Goal: Transaction & Acquisition: Purchase product/service

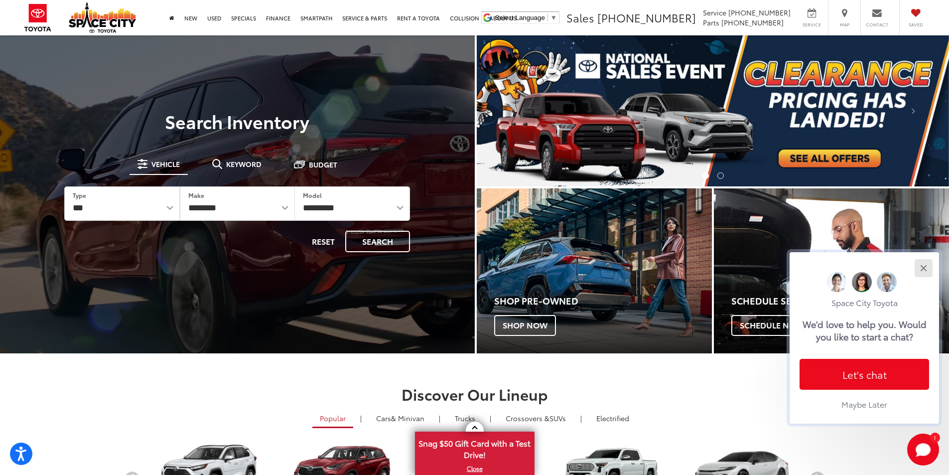
click at [921, 264] on button "Close" at bounding box center [922, 267] width 21 height 21
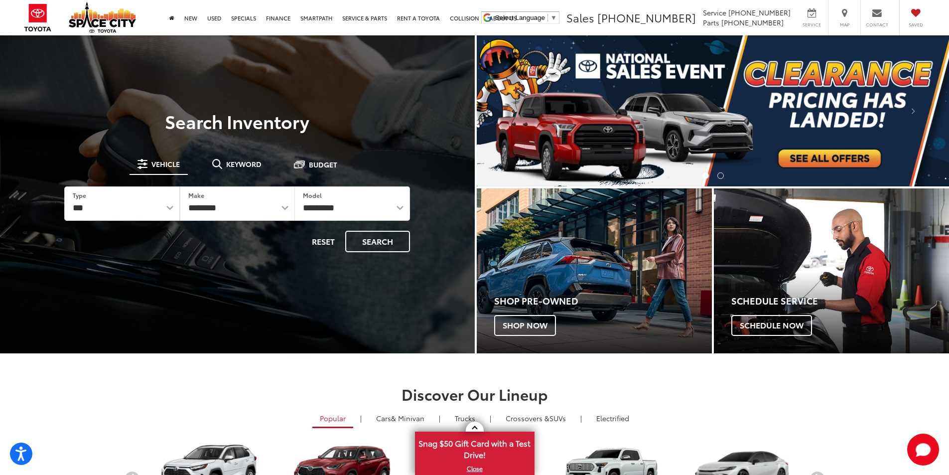
click at [826, 160] on img "carousel slide number 1 of 2" at bounding box center [713, 110] width 473 height 151
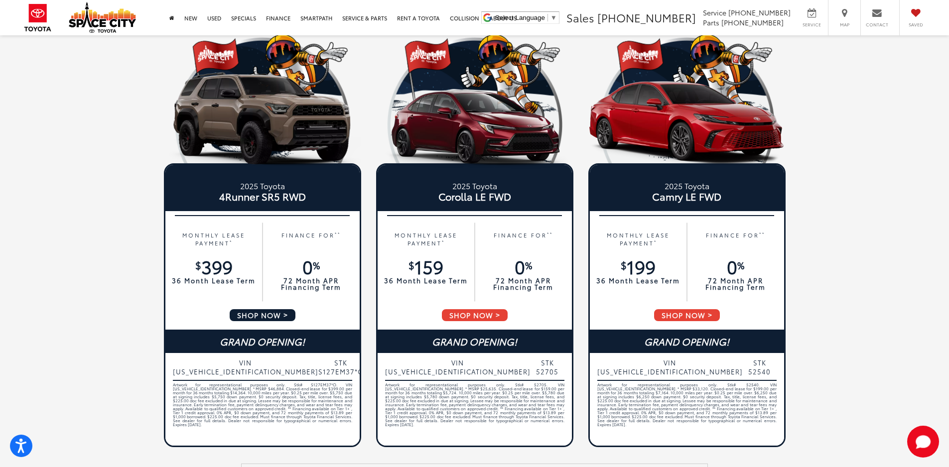
scroll to position [498, 0]
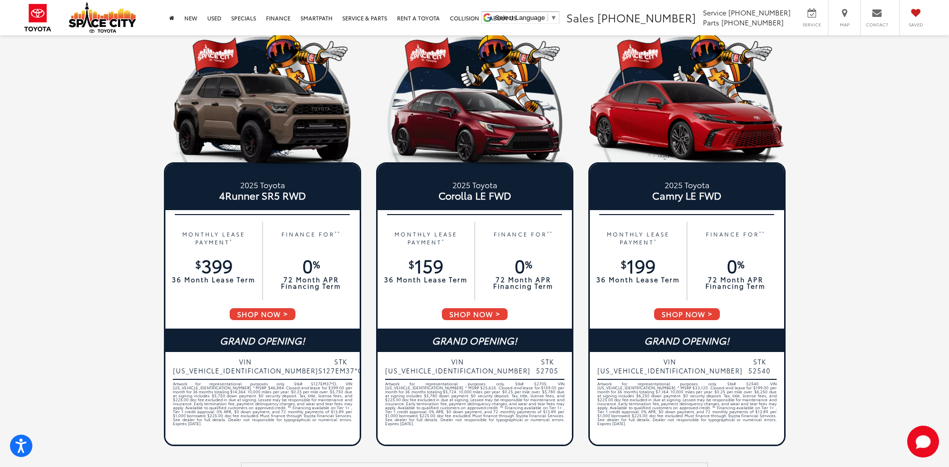
drag, startPoint x: 251, startPoint y: 199, endPoint x: 73, endPoint y: 234, distance: 182.2
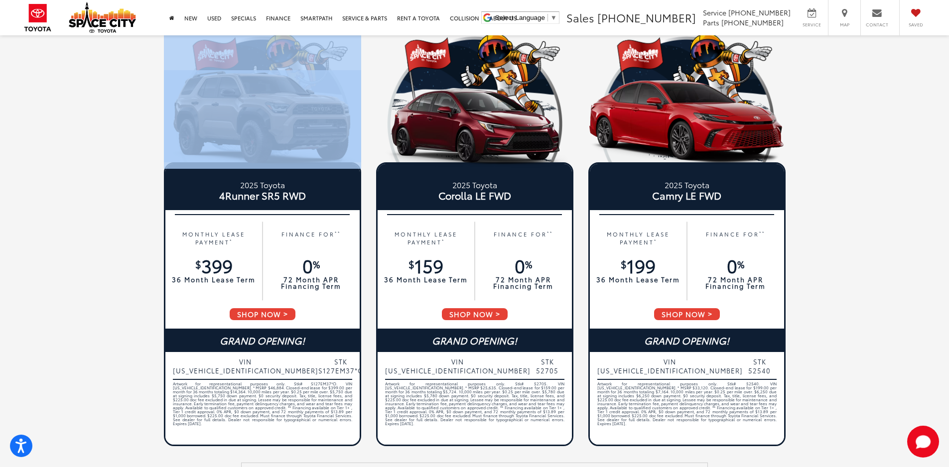
click at [214, 159] on div "2025 Toyota Tundra Double Cab 6.5' Bed SR RWD MONTHLY LEASE PAYMENT * $ 299 36 …" at bounding box center [475, 15] width 782 height 866
click at [138, 152] on div "2025 Toyota Tundra Double Cab 6.5' Bed SR RWD MONTHLY LEASE PAYMENT * $ 299 36 …" at bounding box center [475, 15] width 782 height 866
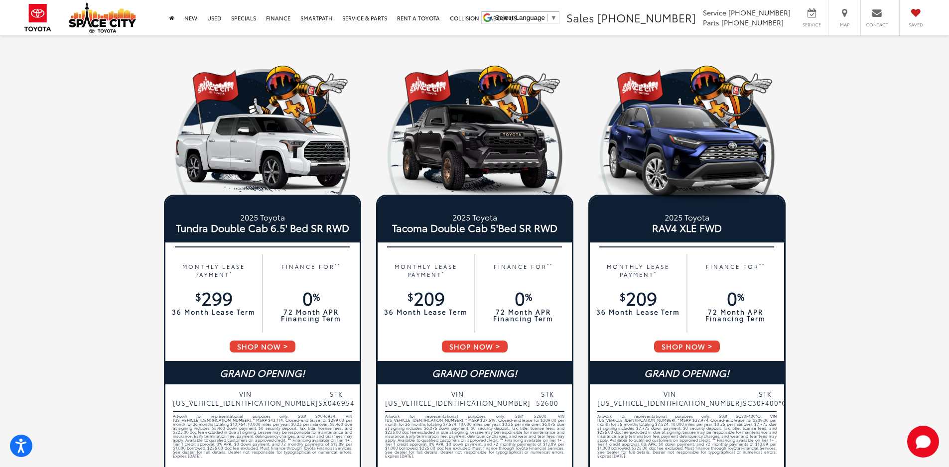
scroll to position [50, 0]
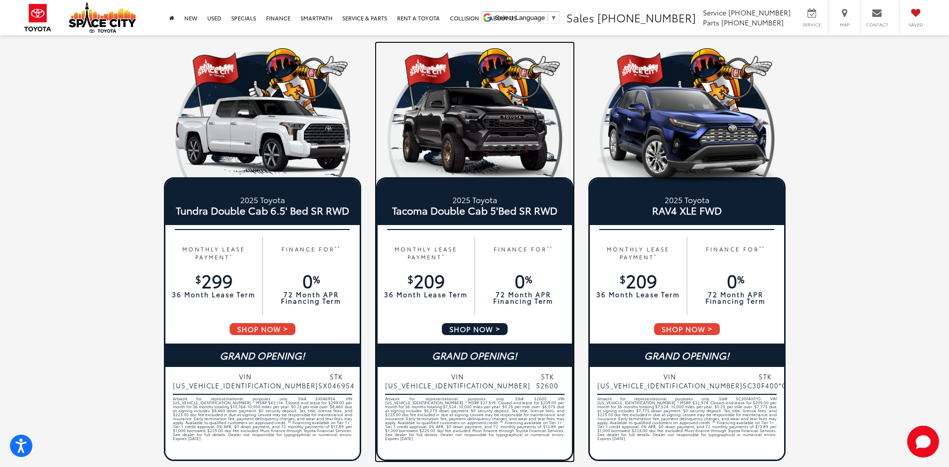
click at [466, 132] on img at bounding box center [474, 134] width 197 height 99
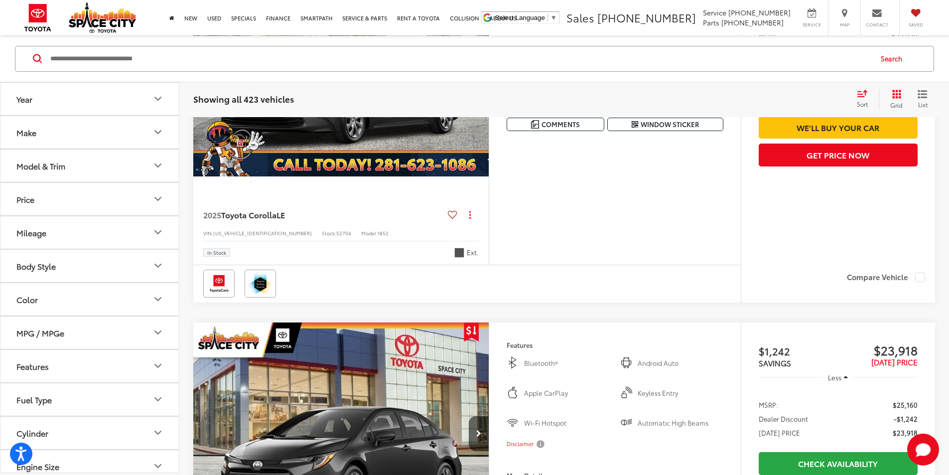
scroll to position [987, 0]
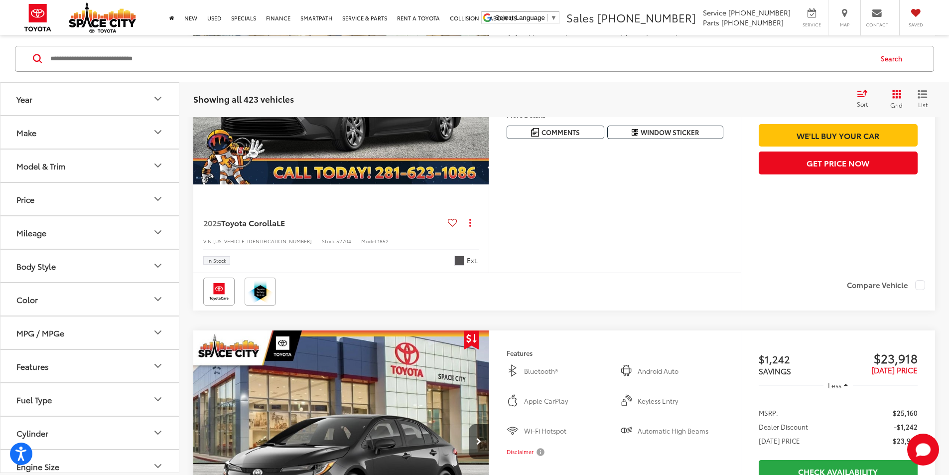
click at [84, 167] on button "Model & Trim" at bounding box center [89, 165] width 179 height 32
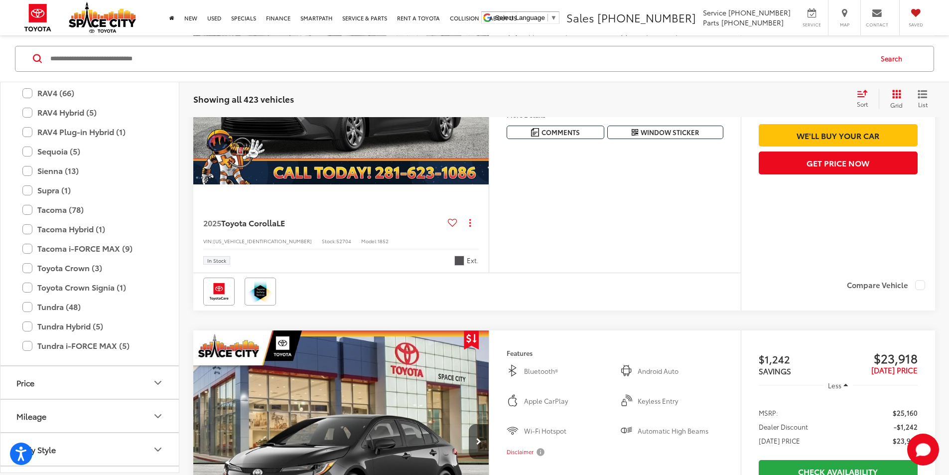
scroll to position [442, 0]
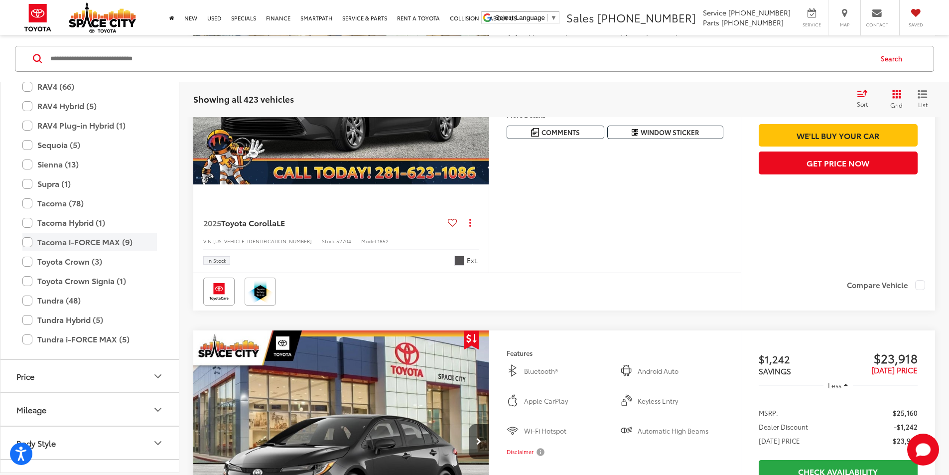
click at [27, 242] on label "Tacoma i-FORCE MAX (9)" at bounding box center [89, 241] width 134 height 17
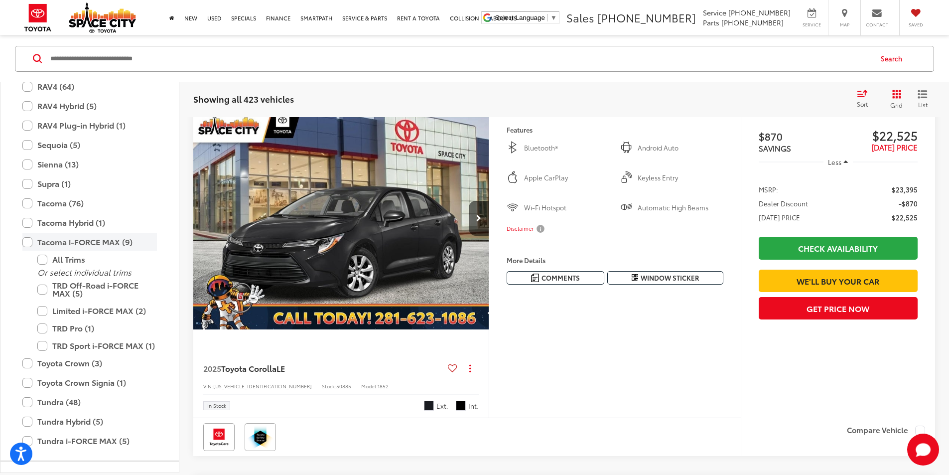
scroll to position [95, 0]
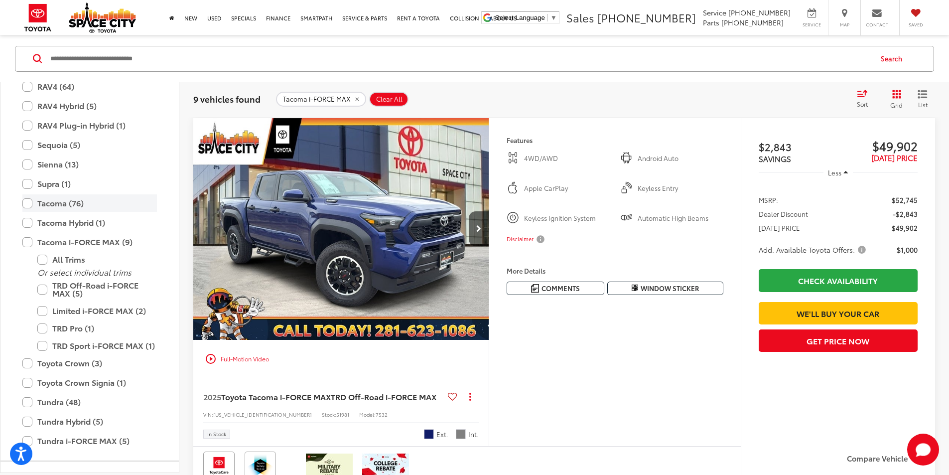
click at [28, 205] on label "Tacoma (76)" at bounding box center [89, 202] width 134 height 17
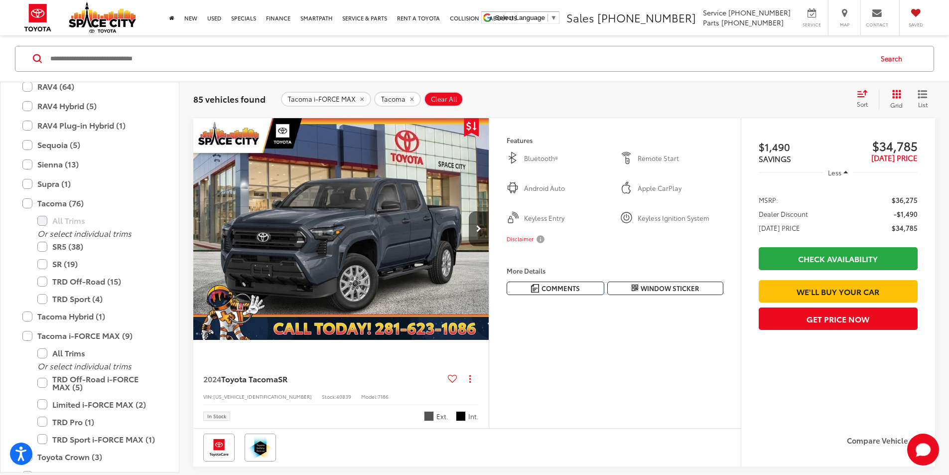
click at [546, 249] on button "Disclaimer" at bounding box center [526, 239] width 40 height 21
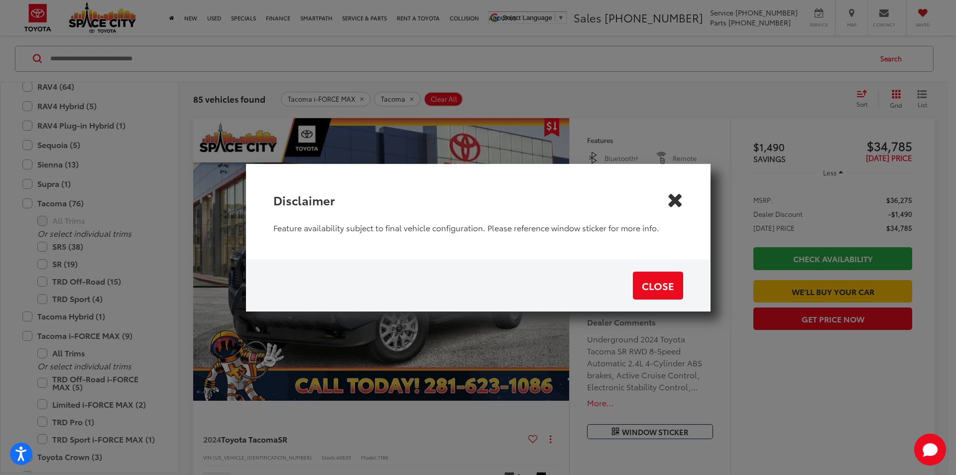
click at [675, 200] on icon "Close" at bounding box center [675, 199] width 16 height 16
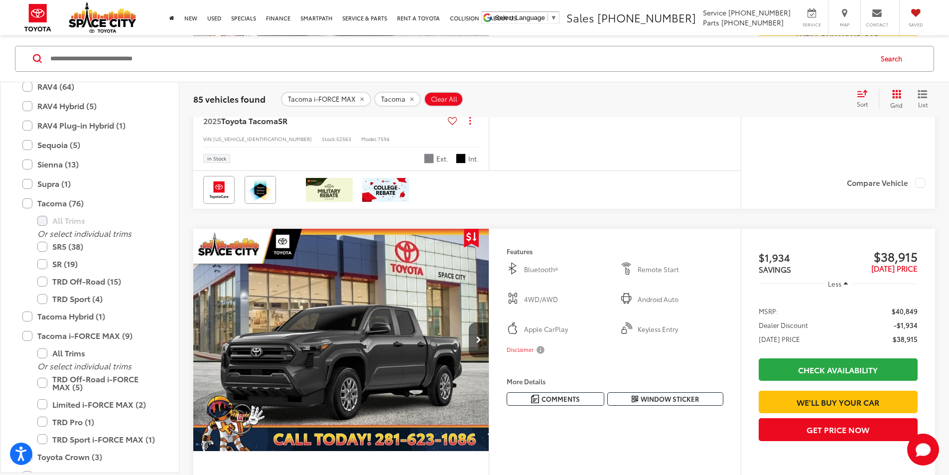
scroll to position [1788, 0]
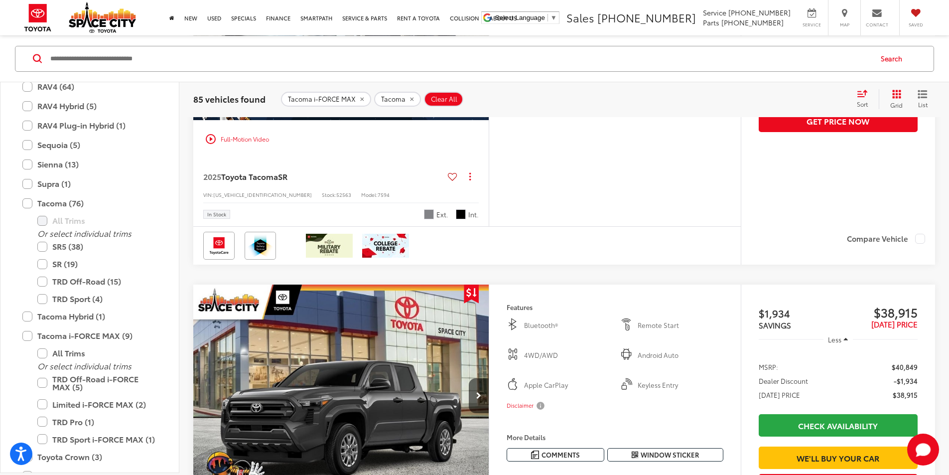
click at [433, 120] on img "2025 Toyota Tacoma SR 0" at bounding box center [341, 9] width 297 height 223
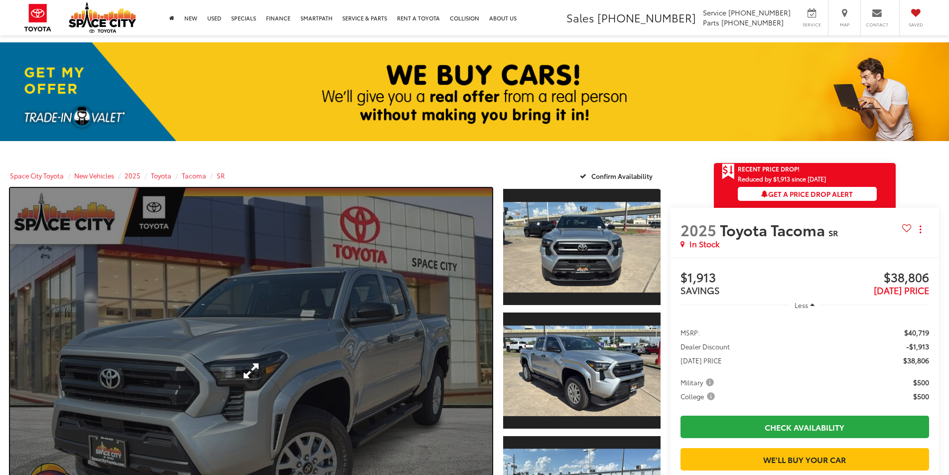
click at [324, 299] on link "Expand Photo 0" at bounding box center [251, 370] width 482 height 364
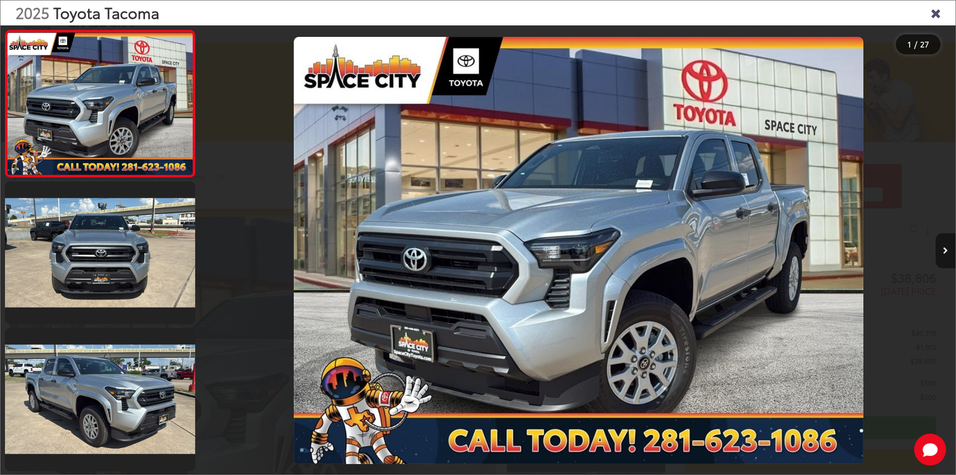
click at [946, 250] on icon "Next image" at bounding box center [945, 250] width 5 height 7
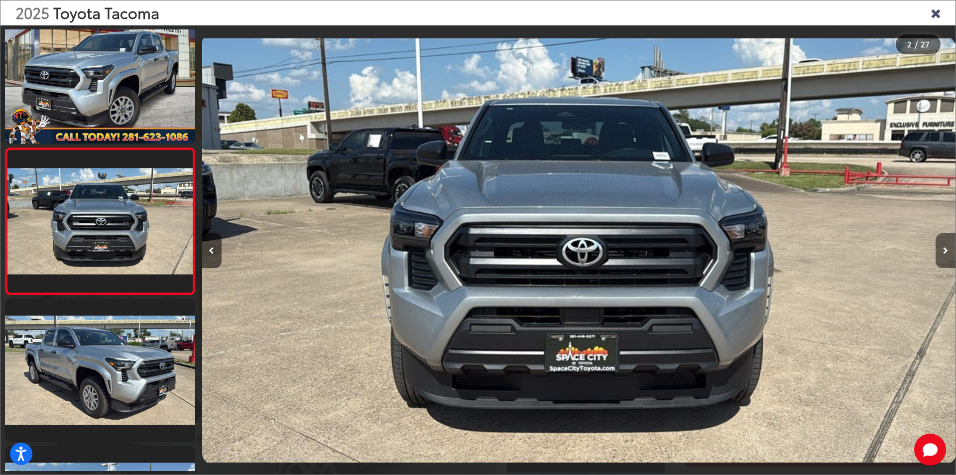
scroll to position [0, 754]
click at [945, 250] on icon "Next image" at bounding box center [945, 250] width 5 height 7
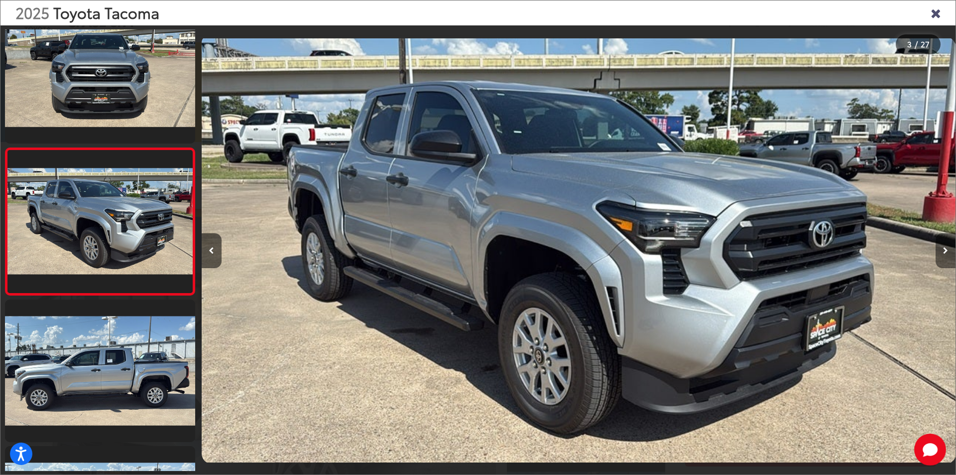
scroll to position [0, 1508]
click at [945, 250] on icon "Next image" at bounding box center [945, 250] width 5 height 7
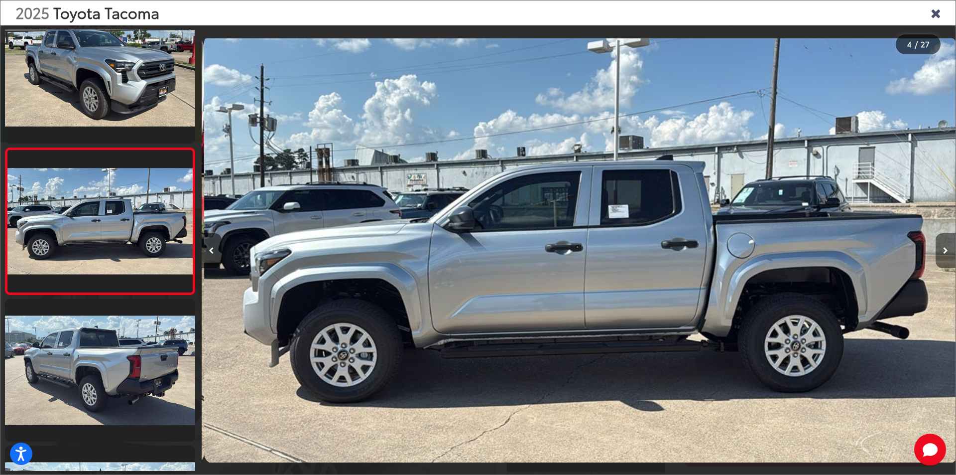
scroll to position [0, 2262]
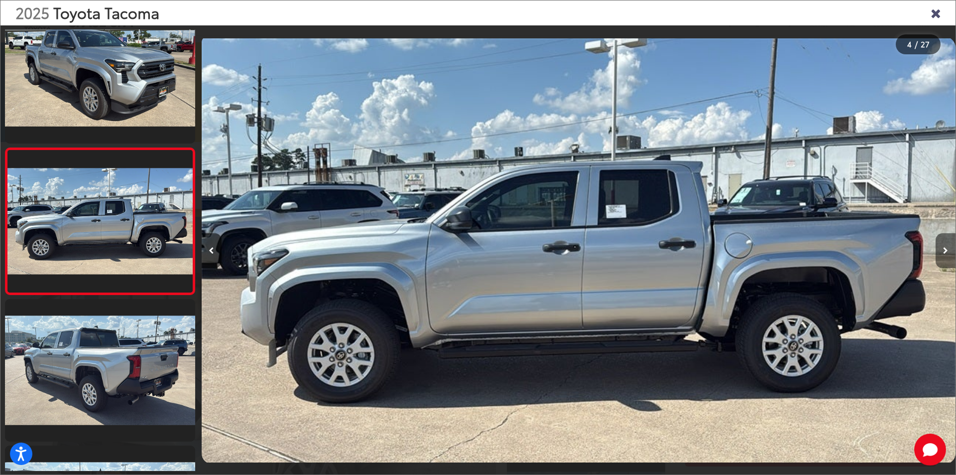
click at [945, 250] on icon "Next image" at bounding box center [945, 250] width 5 height 7
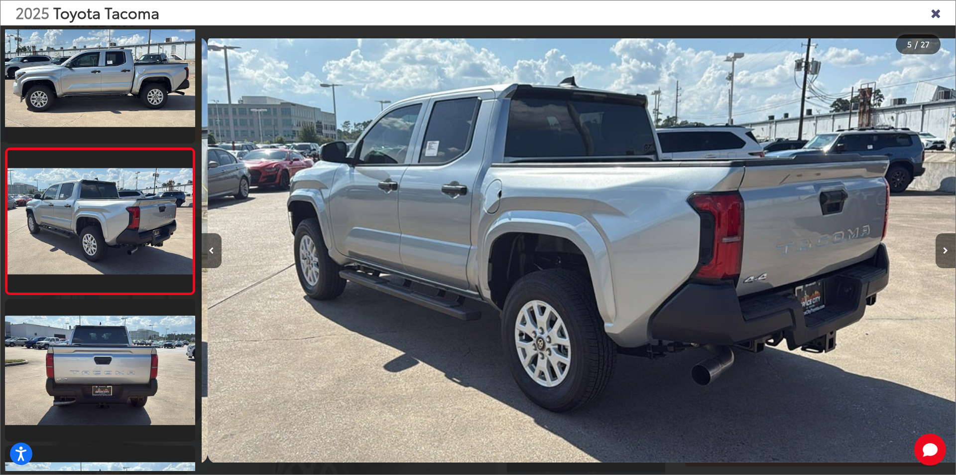
scroll to position [0, 3016]
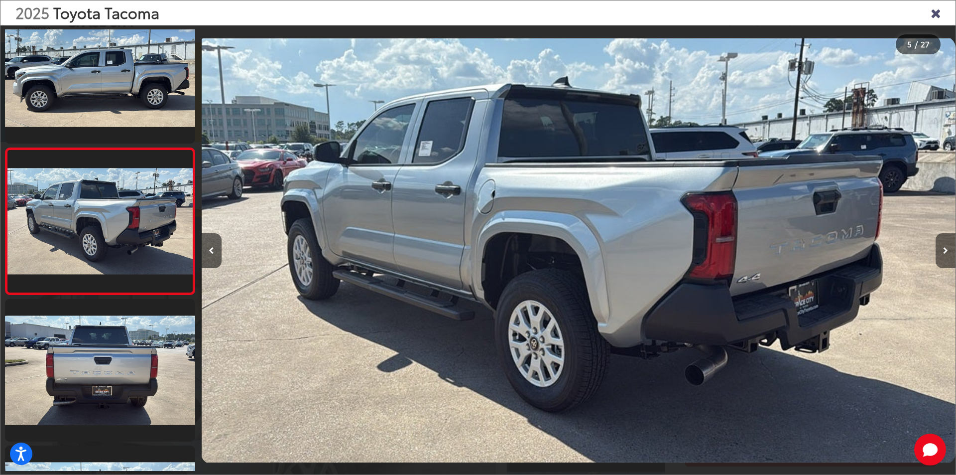
click at [945, 250] on icon "Next image" at bounding box center [945, 250] width 5 height 7
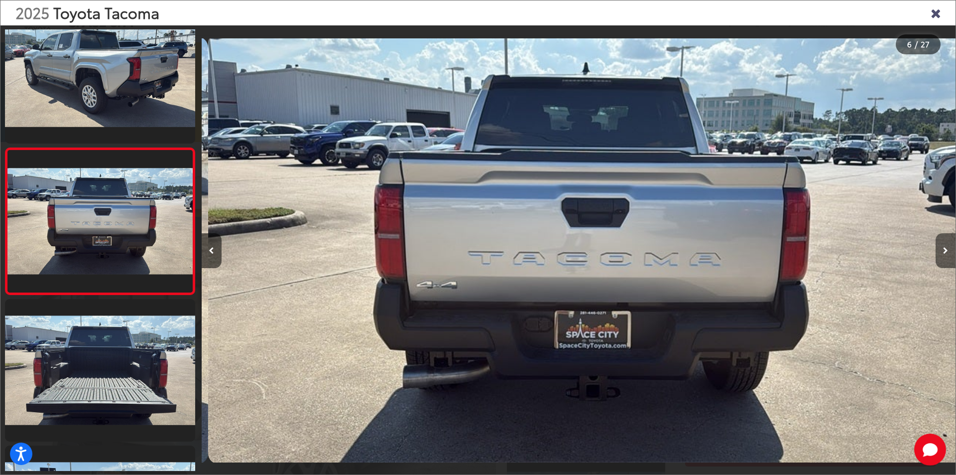
scroll to position [0, 3770]
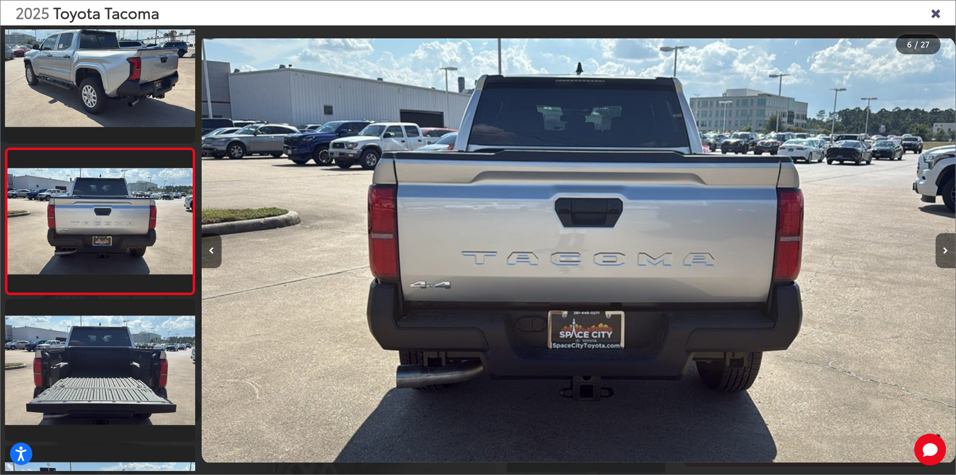
click at [945, 250] on icon "Next image" at bounding box center [945, 250] width 5 height 7
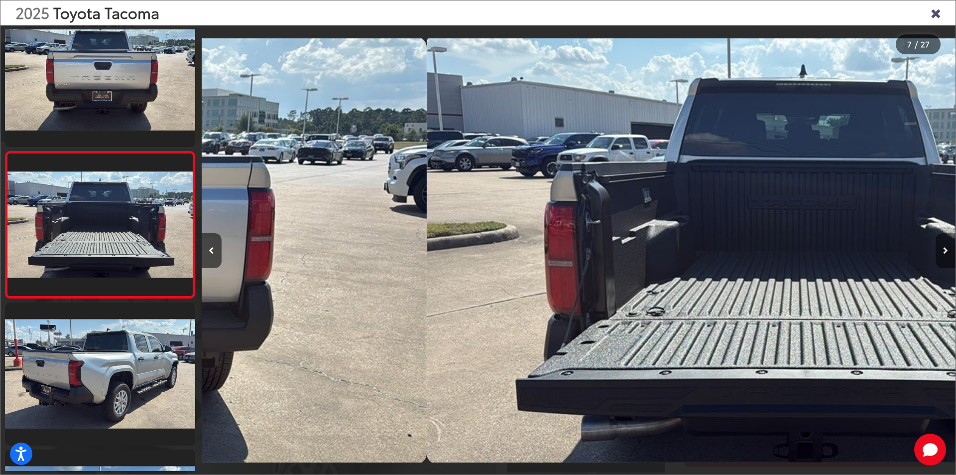
scroll to position [761, 0]
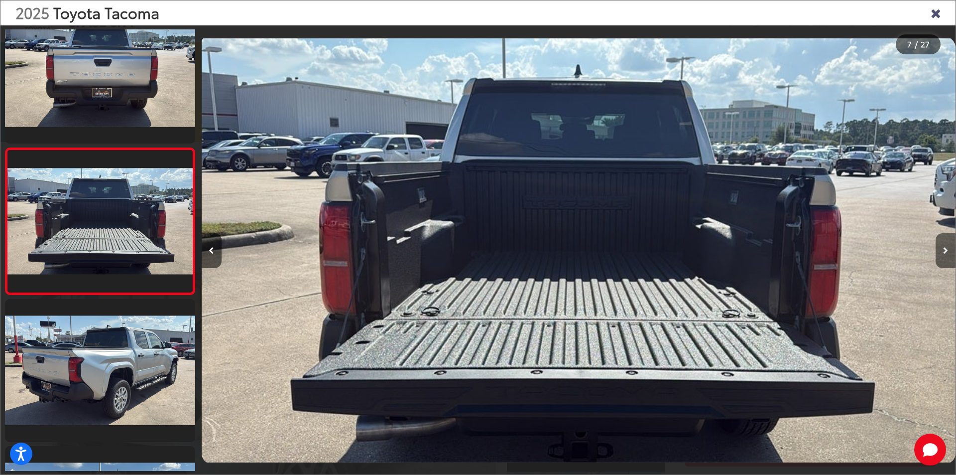
click at [945, 250] on icon "Next image" at bounding box center [945, 250] width 5 height 7
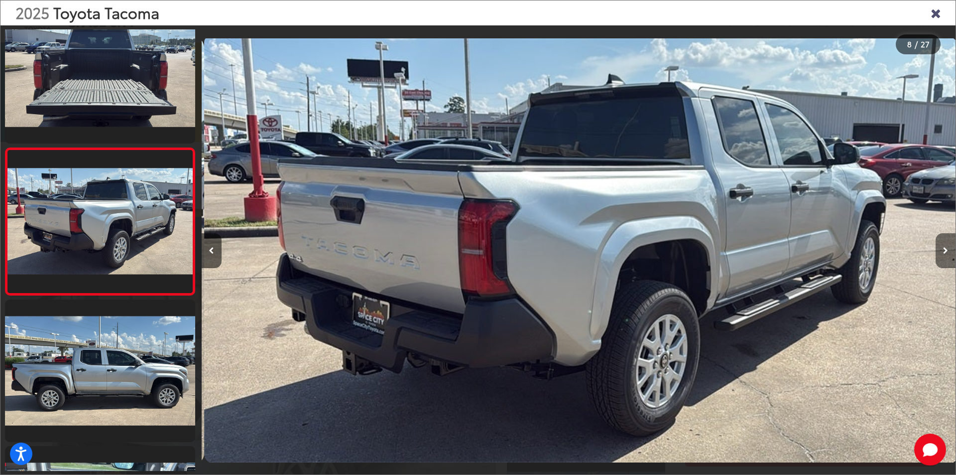
scroll to position [0, 0]
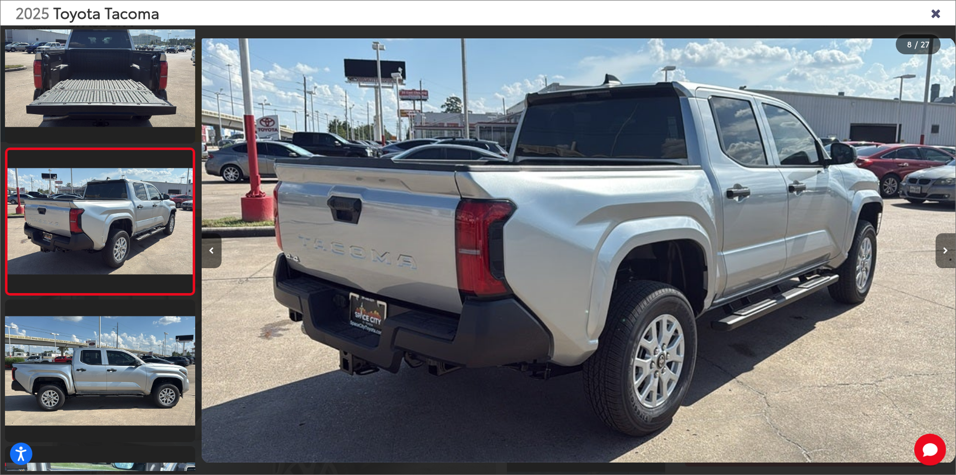
click at [945, 250] on icon "Next image" at bounding box center [945, 250] width 5 height 7
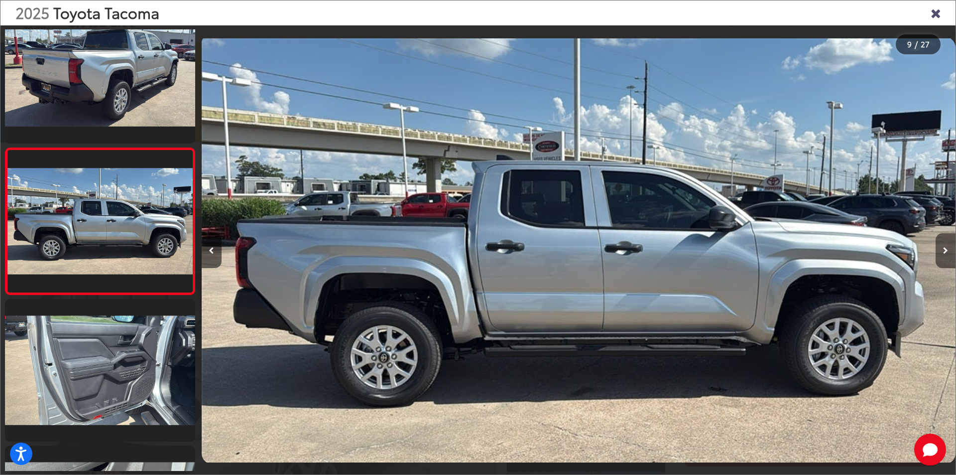
click at [945, 250] on icon "Next image" at bounding box center [945, 250] width 5 height 7
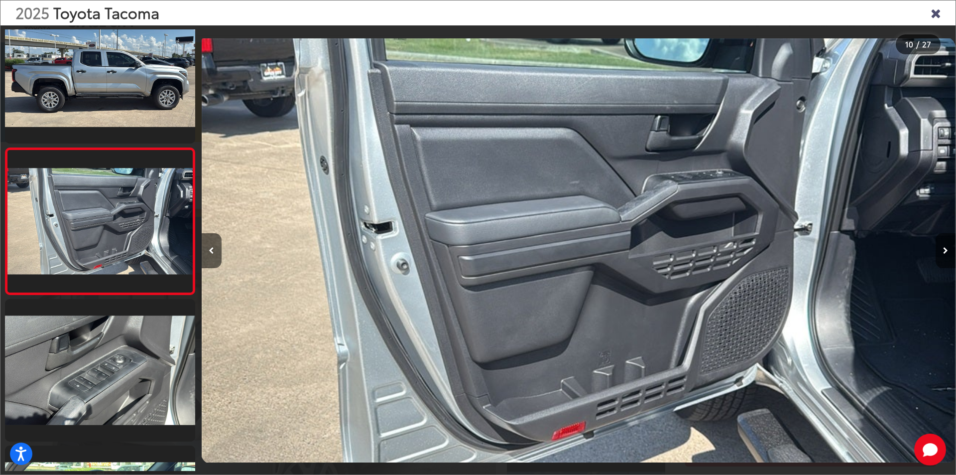
click at [945, 250] on icon "Next image" at bounding box center [945, 250] width 5 height 7
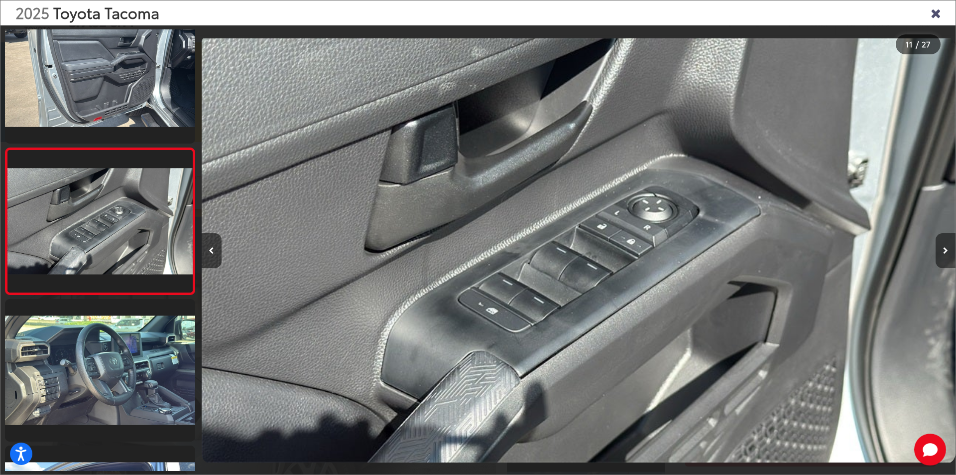
click at [945, 250] on icon "Next image" at bounding box center [945, 250] width 5 height 7
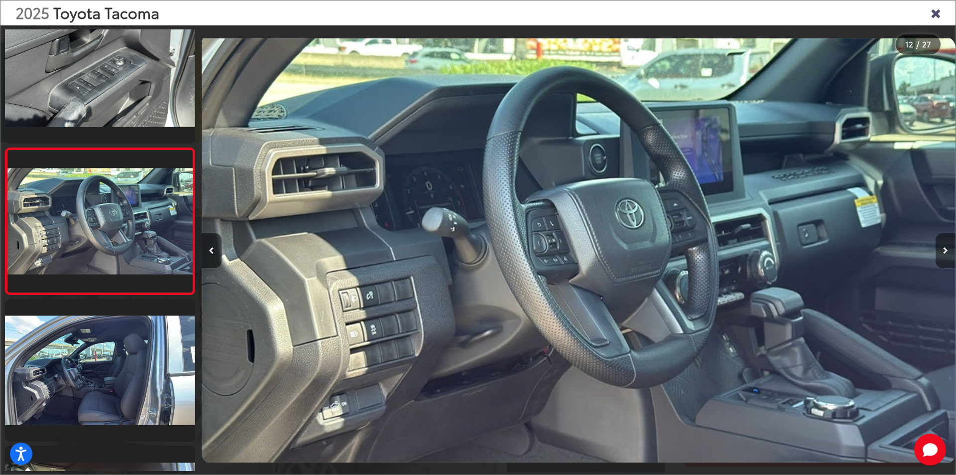
click at [944, 250] on icon "Next image" at bounding box center [945, 250] width 5 height 7
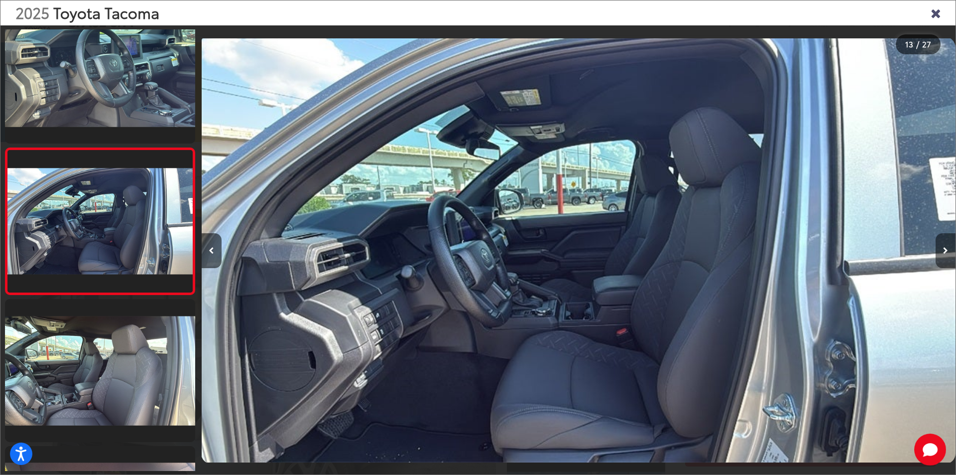
click at [944, 250] on icon "Next image" at bounding box center [945, 250] width 5 height 7
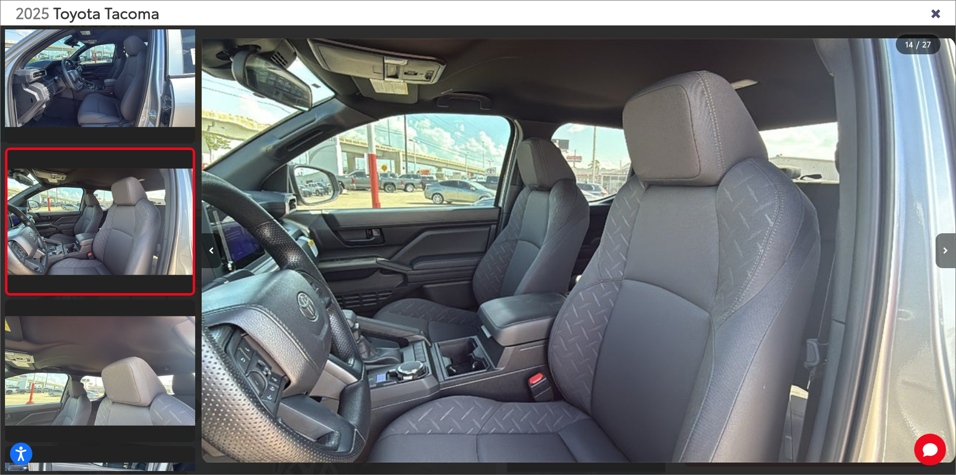
click at [944, 250] on icon "Next image" at bounding box center [945, 250] width 5 height 7
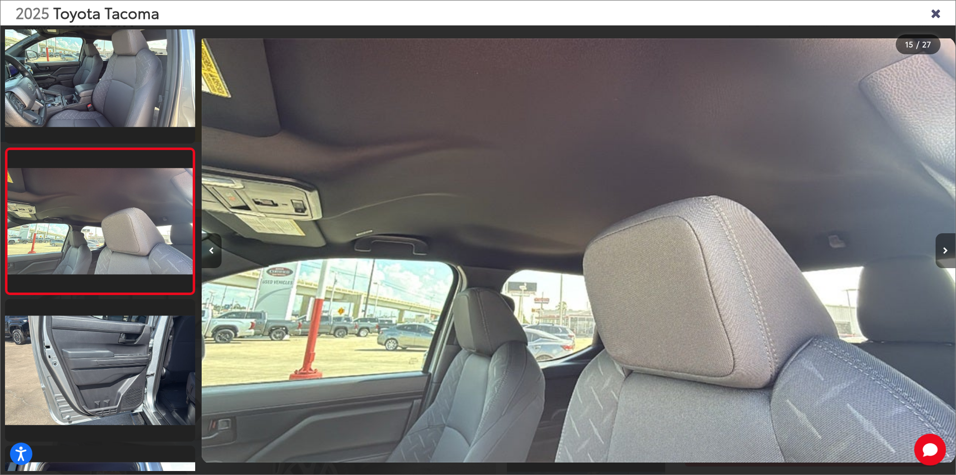
click at [944, 250] on icon "Next image" at bounding box center [945, 250] width 5 height 7
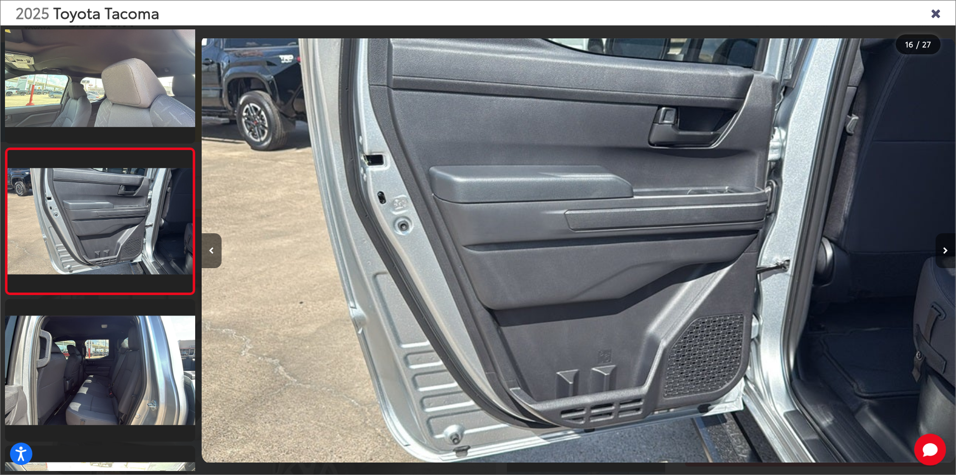
click at [944, 250] on icon "Next image" at bounding box center [945, 250] width 5 height 7
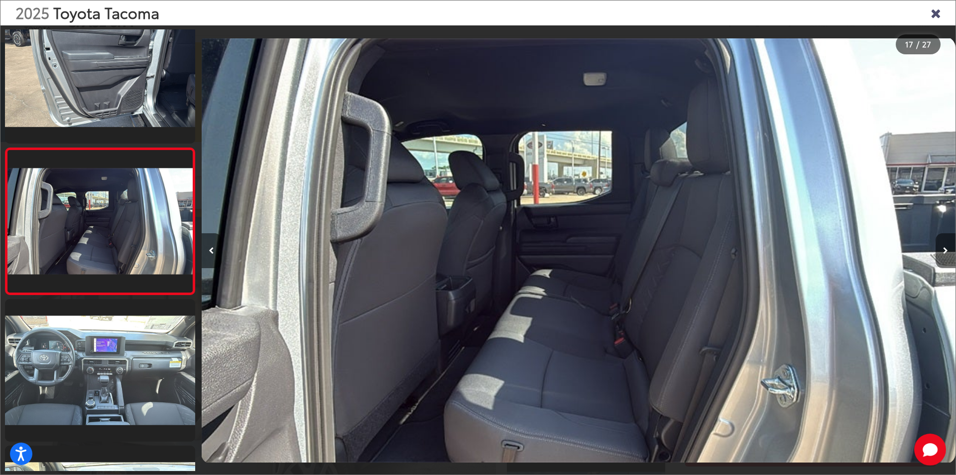
click at [944, 250] on icon "Next image" at bounding box center [945, 250] width 5 height 7
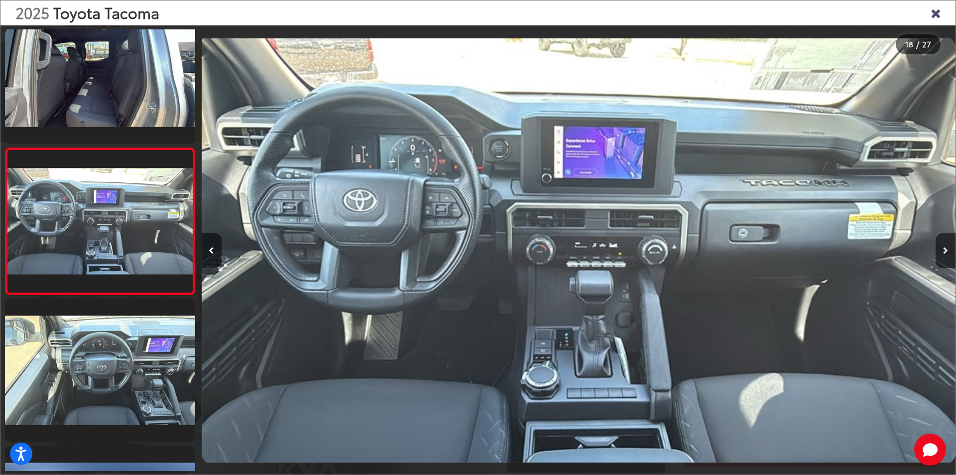
click at [935, 15] on icon "Close gallery" at bounding box center [936, 12] width 10 height 13
